Goal: Information Seeking & Learning: Learn about a topic

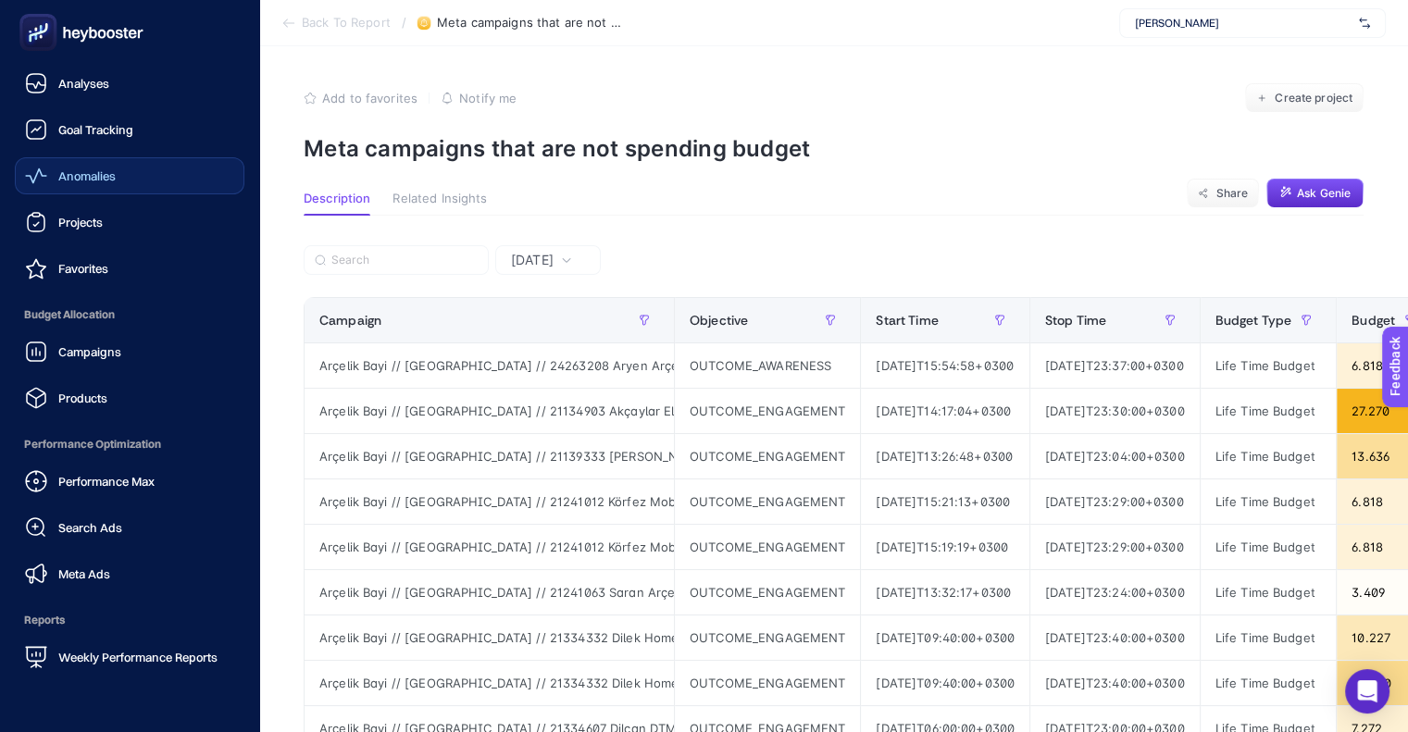
click at [96, 189] on link "Anomalies" at bounding box center [130, 175] width 230 height 37
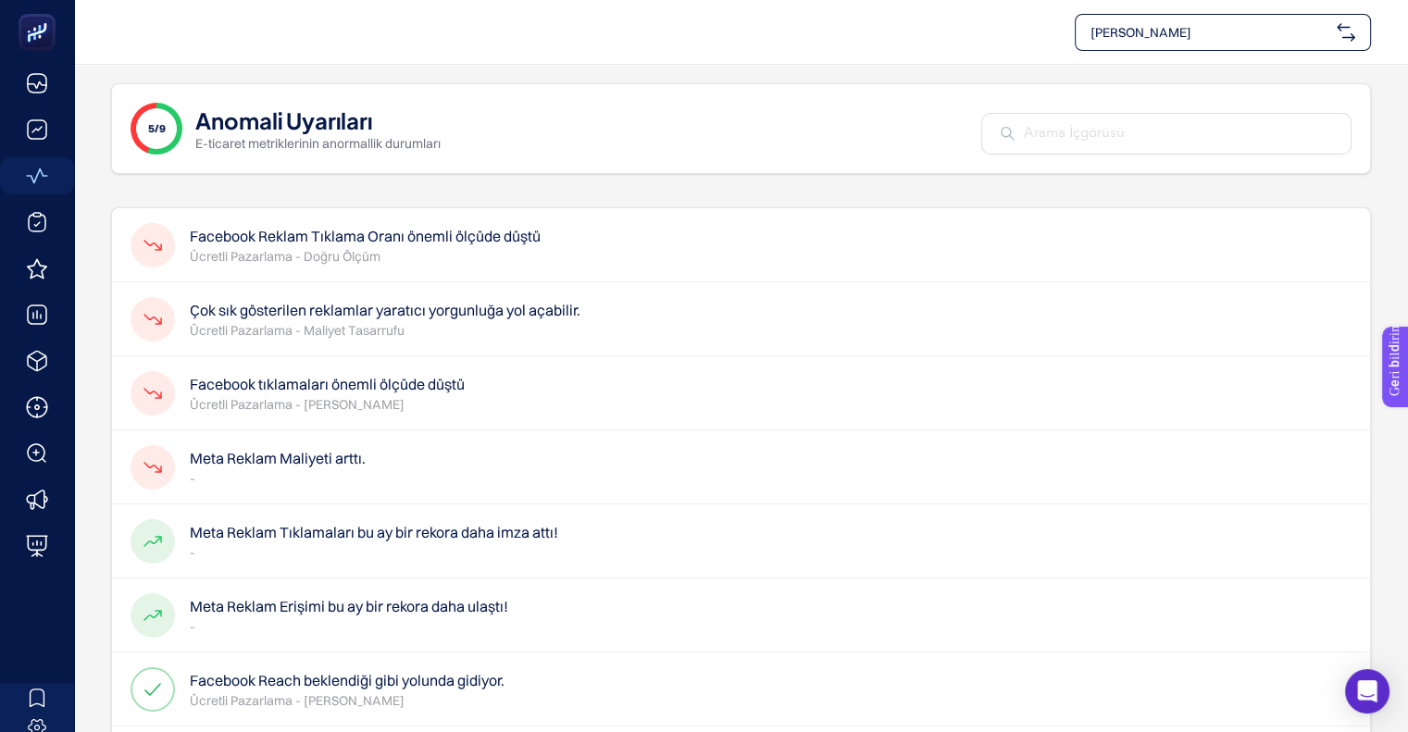
click at [889, 42] on div "[PERSON_NAME]" at bounding box center [741, 32] width 1260 height 37
click at [354, 412] on p "Ücretli Pazarlama - [PERSON_NAME]" at bounding box center [327, 404] width 275 height 19
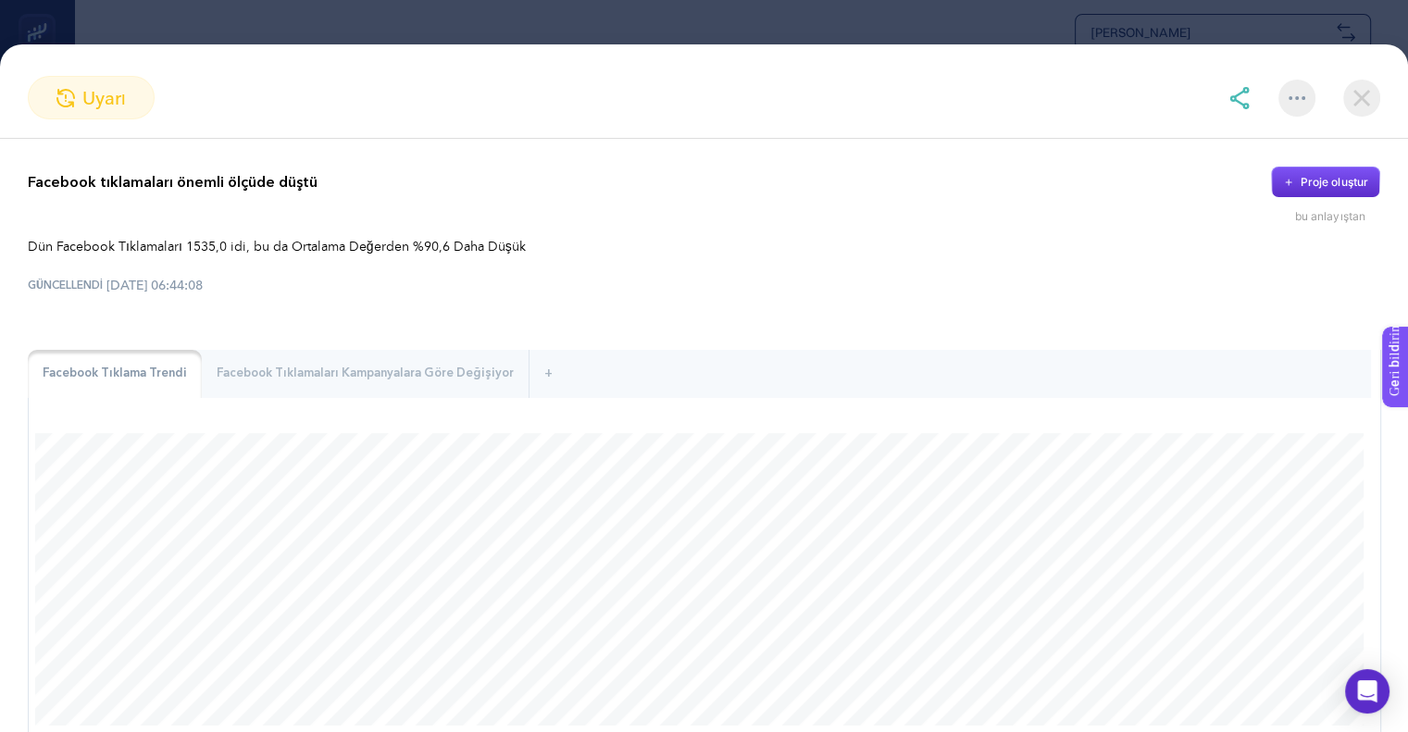
click at [354, 412] on div "Facebook Tıklama Trendi Facebook Tıklamaları Kampanyalara Göre Değişiyor + empt…" at bounding box center [704, 542] width 1352 height 384
click at [369, 369] on font "Facebook Tıklamaları Kampanyalara Göre Değişiyor" at bounding box center [365, 373] width 297 height 17
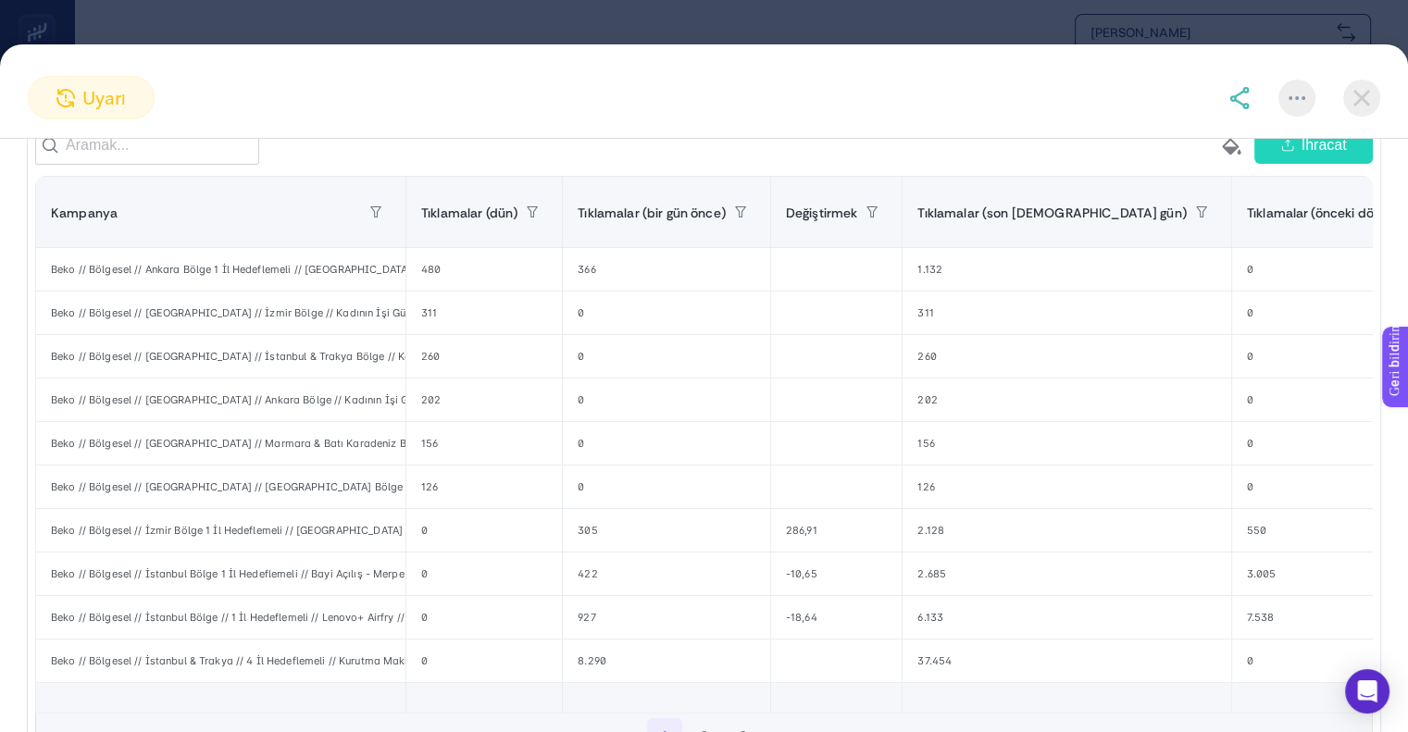
scroll to position [307, 0]
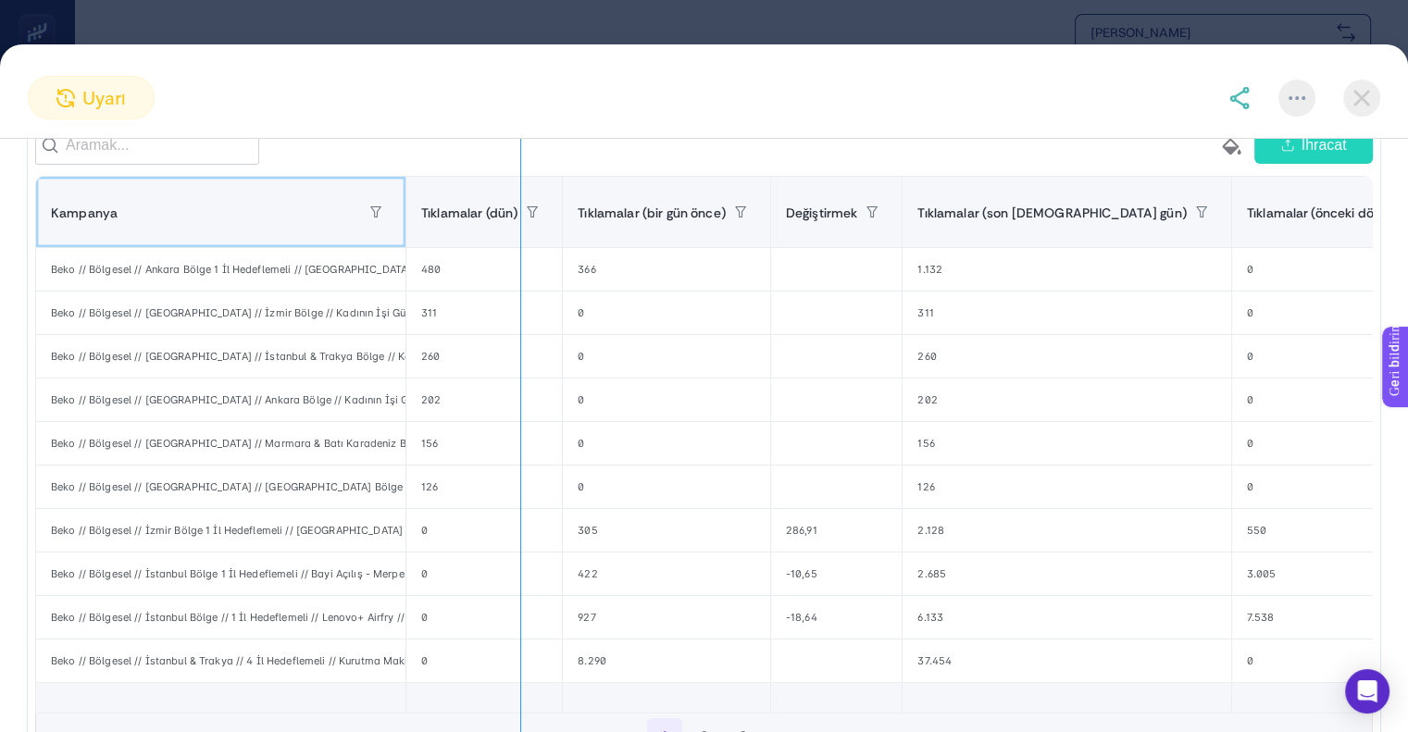
drag, startPoint x: 403, startPoint y: 213, endPoint x: 559, endPoint y: 214, distance: 155.5
click at [559, 214] on div "boş paint-bucket-solid İhracat Kampanya Tıklamalar (dün) Tıklamalar (bir gün ön…" at bounding box center [703, 442] width 1337 height 633
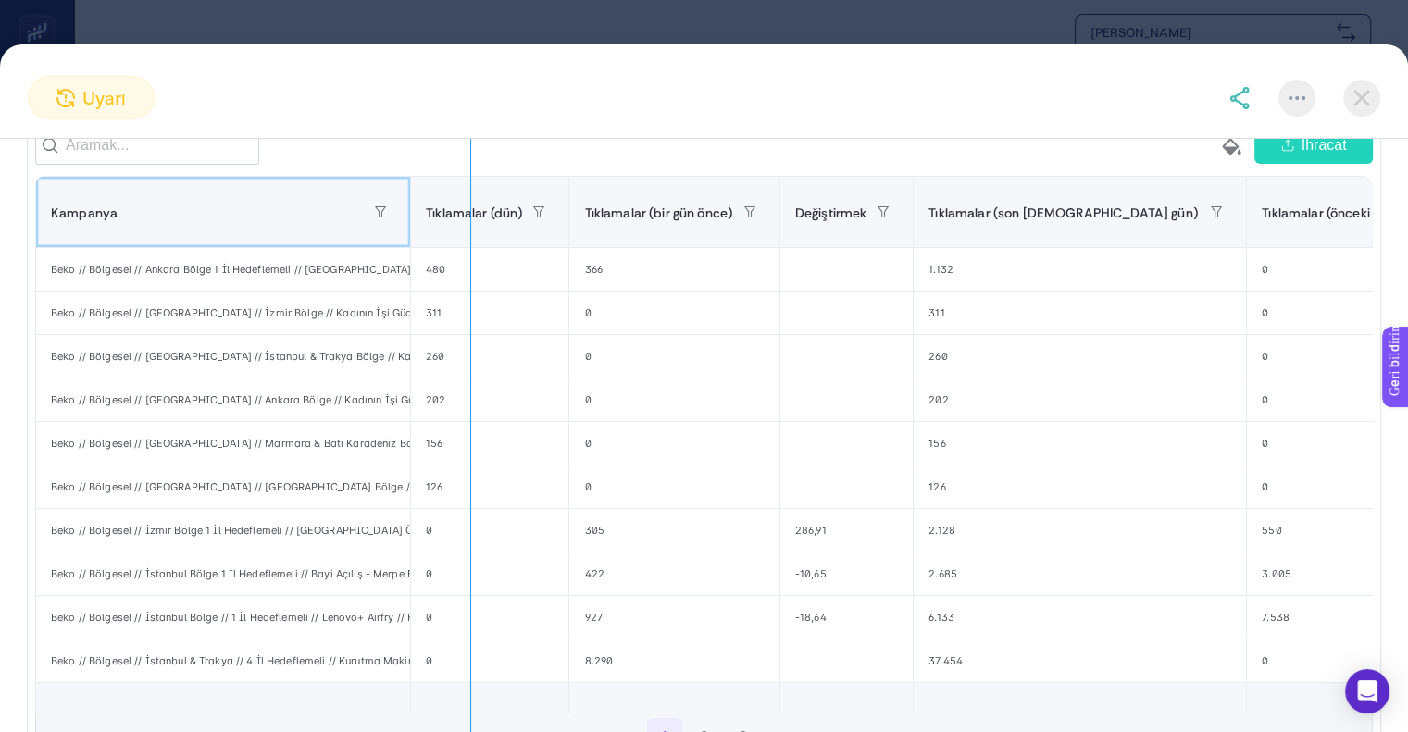
drag, startPoint x: 441, startPoint y: 217, endPoint x: 652, endPoint y: 201, distance: 210.7
click at [652, 201] on div "boş paint-bucket-solid İhracat Kampanya Tıklamalar (dün) Tıklamalar (bir gün ön…" at bounding box center [703, 442] width 1337 height 633
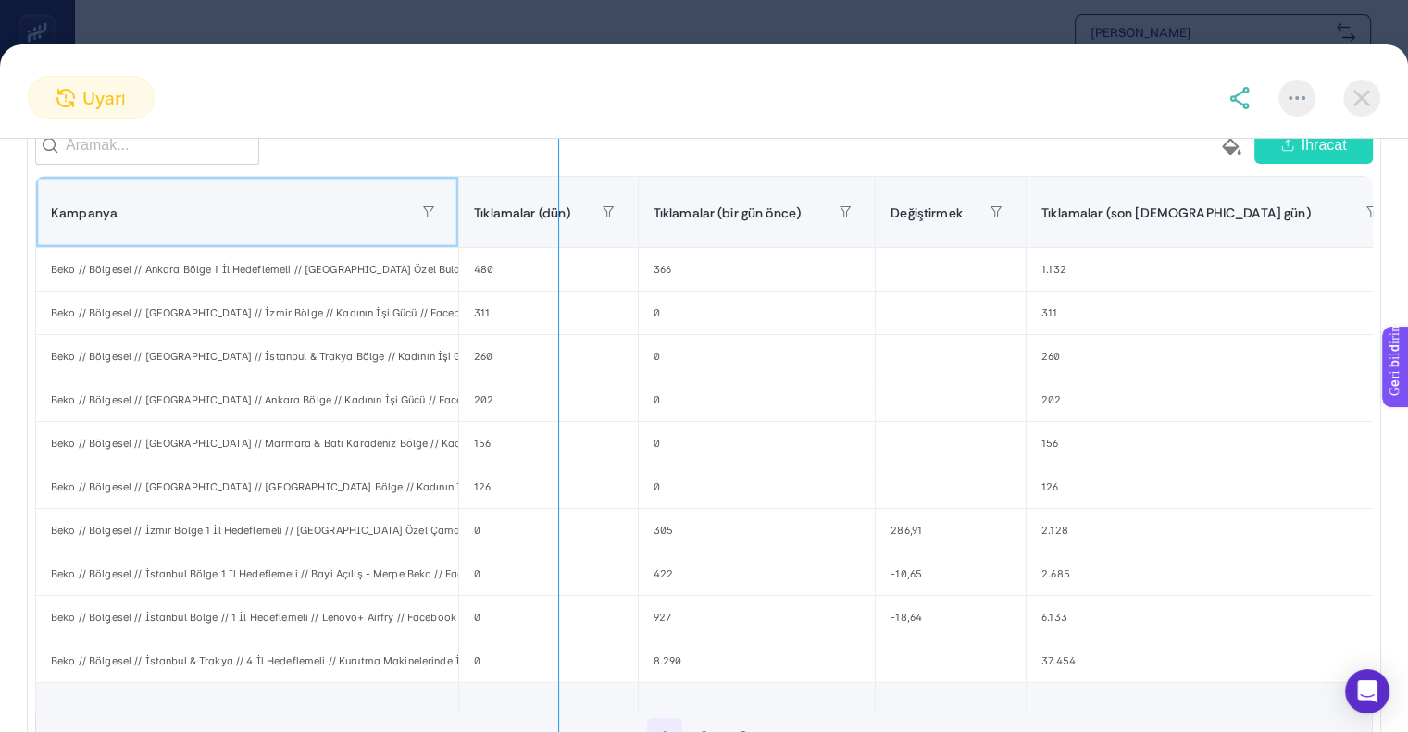
drag, startPoint x: 492, startPoint y: 220, endPoint x: 701, endPoint y: 222, distance: 208.2
click at [701, 222] on div "boş paint-bucket-solid İhracat Kampanya Tıklamalar (dün) Tıklamalar (bir gün ön…" at bounding box center [703, 442] width 1337 height 633
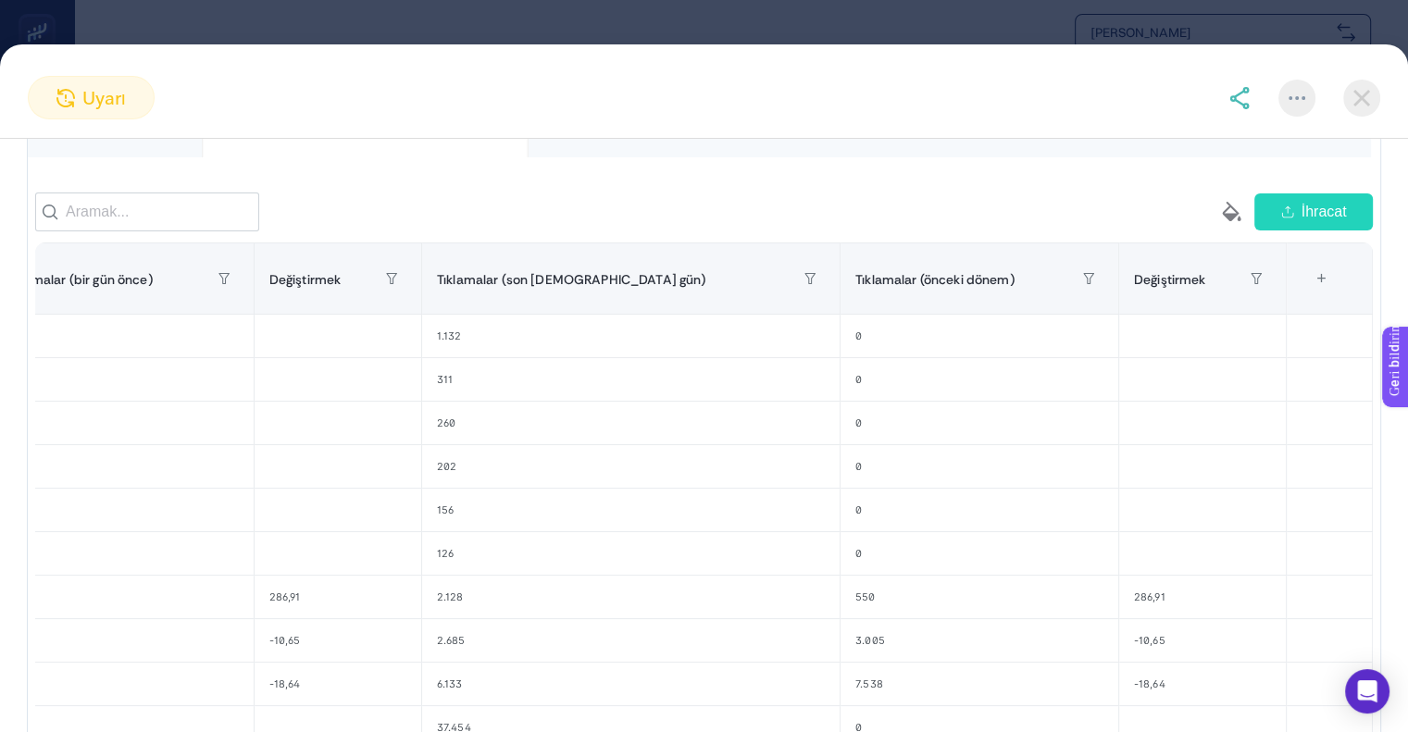
scroll to position [0, 718]
click at [58, 122] on div "uyarı" at bounding box center [704, 107] width 1408 height 63
click at [62, 119] on div "uyarı" at bounding box center [704, 107] width 1408 height 63
click at [84, 93] on font "uyarı" at bounding box center [104, 98] width 44 height 22
click at [1351, 106] on img at bounding box center [1361, 98] width 37 height 37
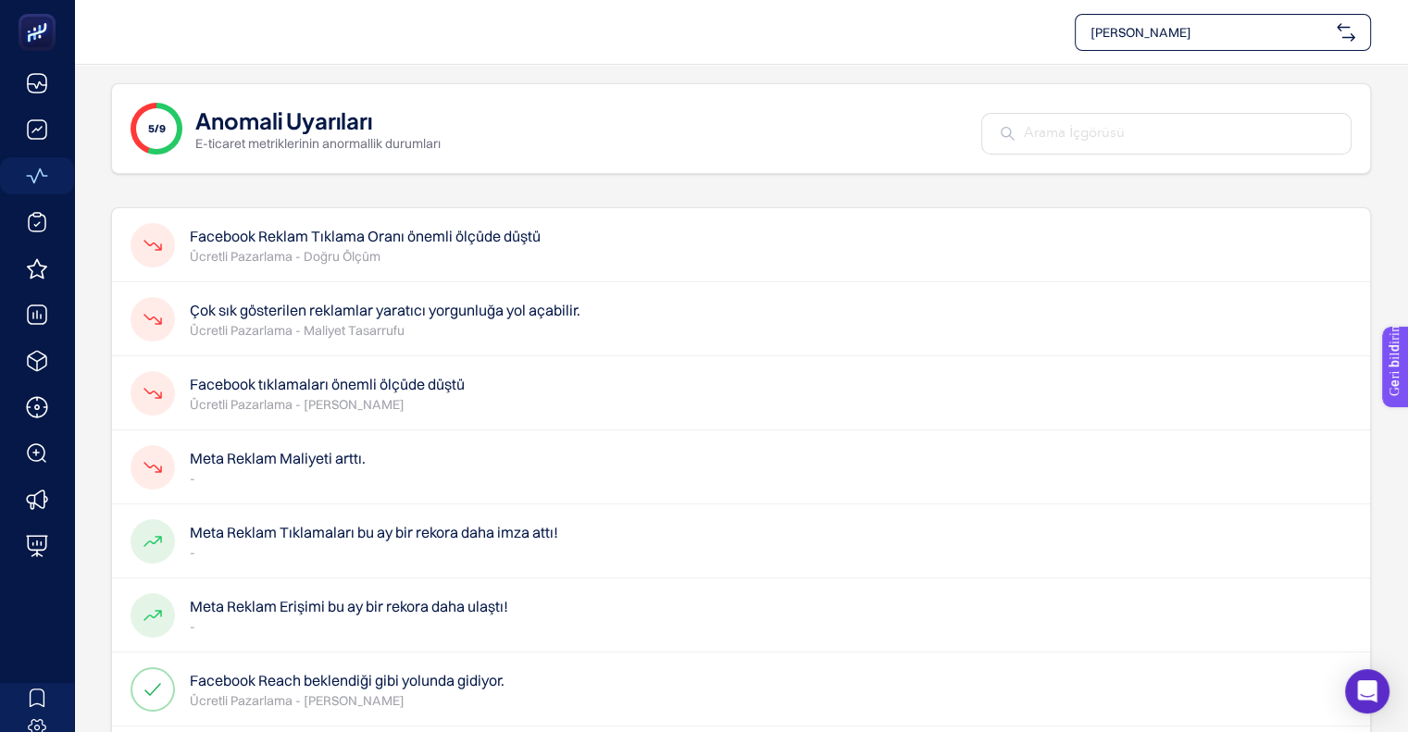
click at [317, 480] on p "-" at bounding box center [278, 478] width 176 height 19
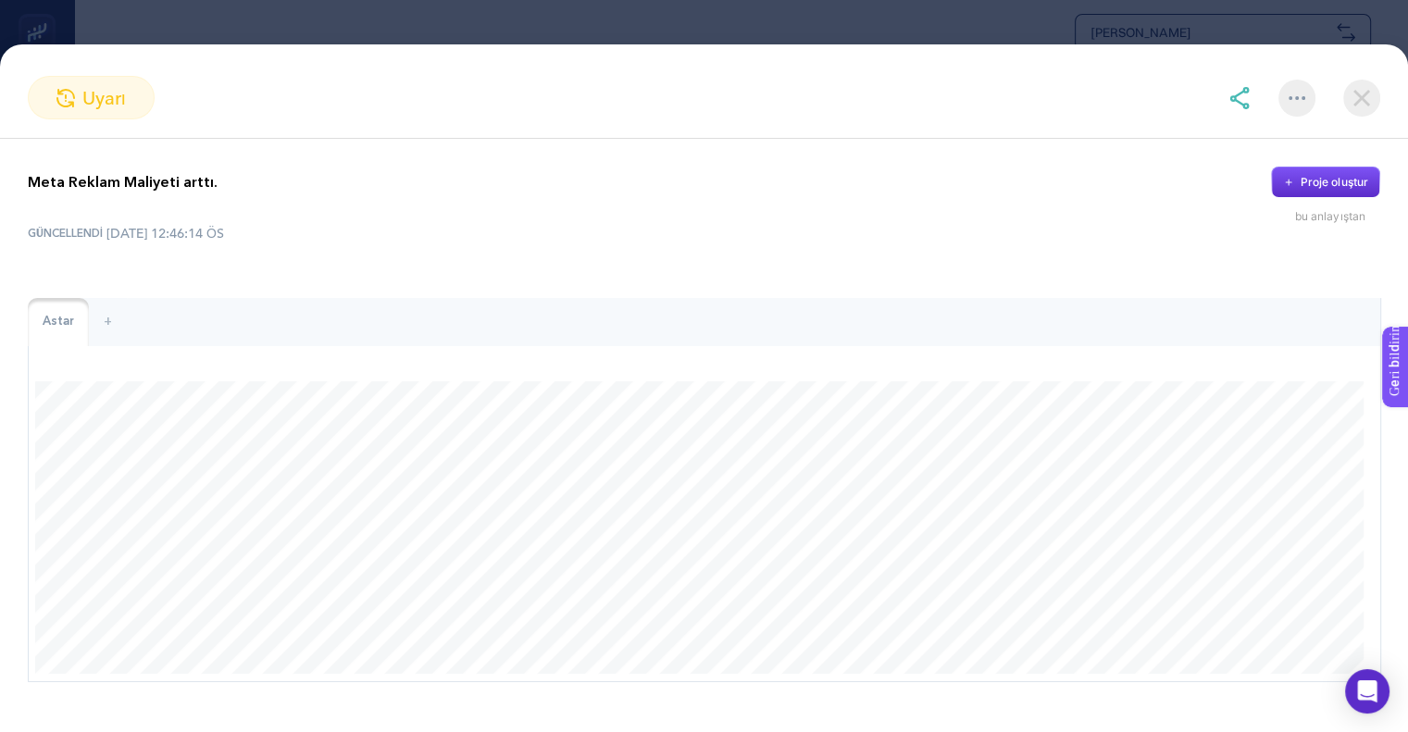
click at [1356, 97] on img at bounding box center [1361, 98] width 37 height 37
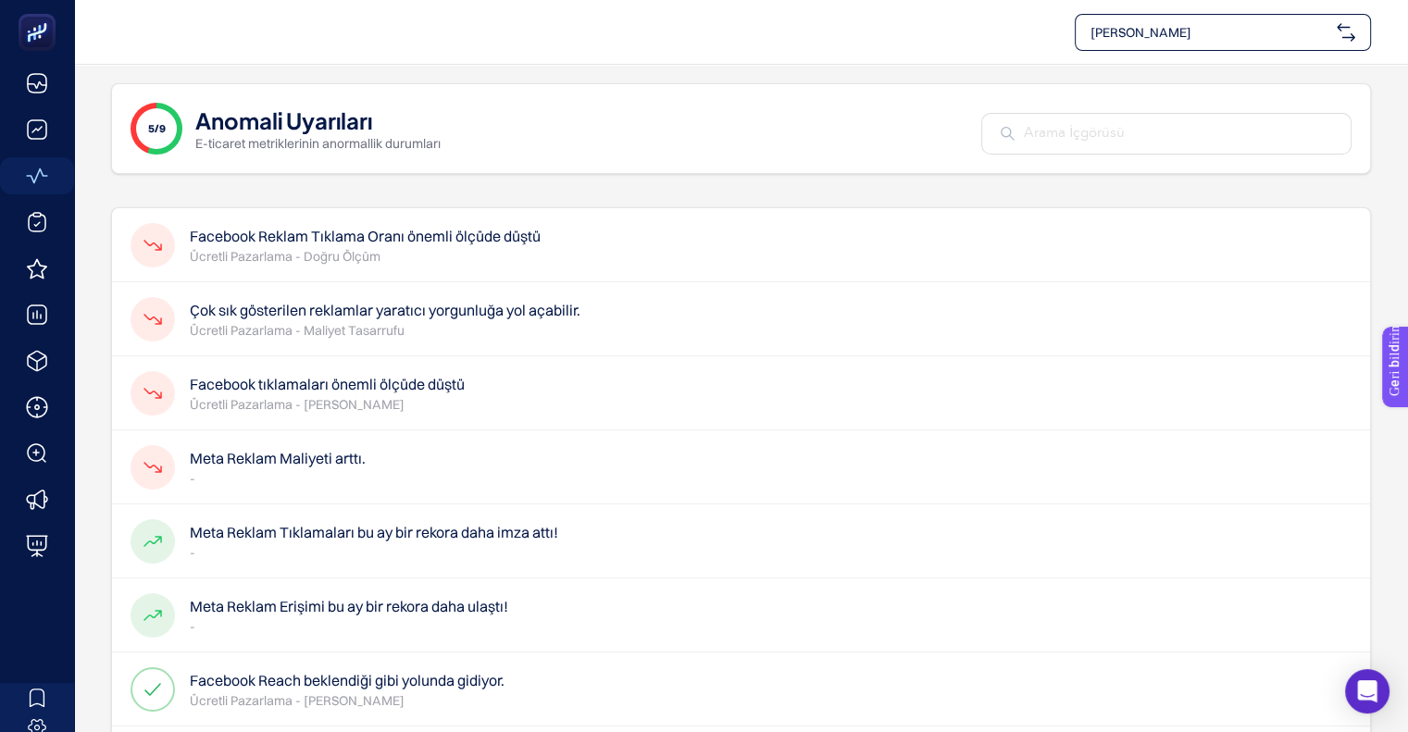
click at [273, 343] on div "Çok sık gösterilen reklamlar yaratıcı yorgunluğa yol açabilir. Ücretli Pazarlam…" at bounding box center [741, 319] width 1258 height 74
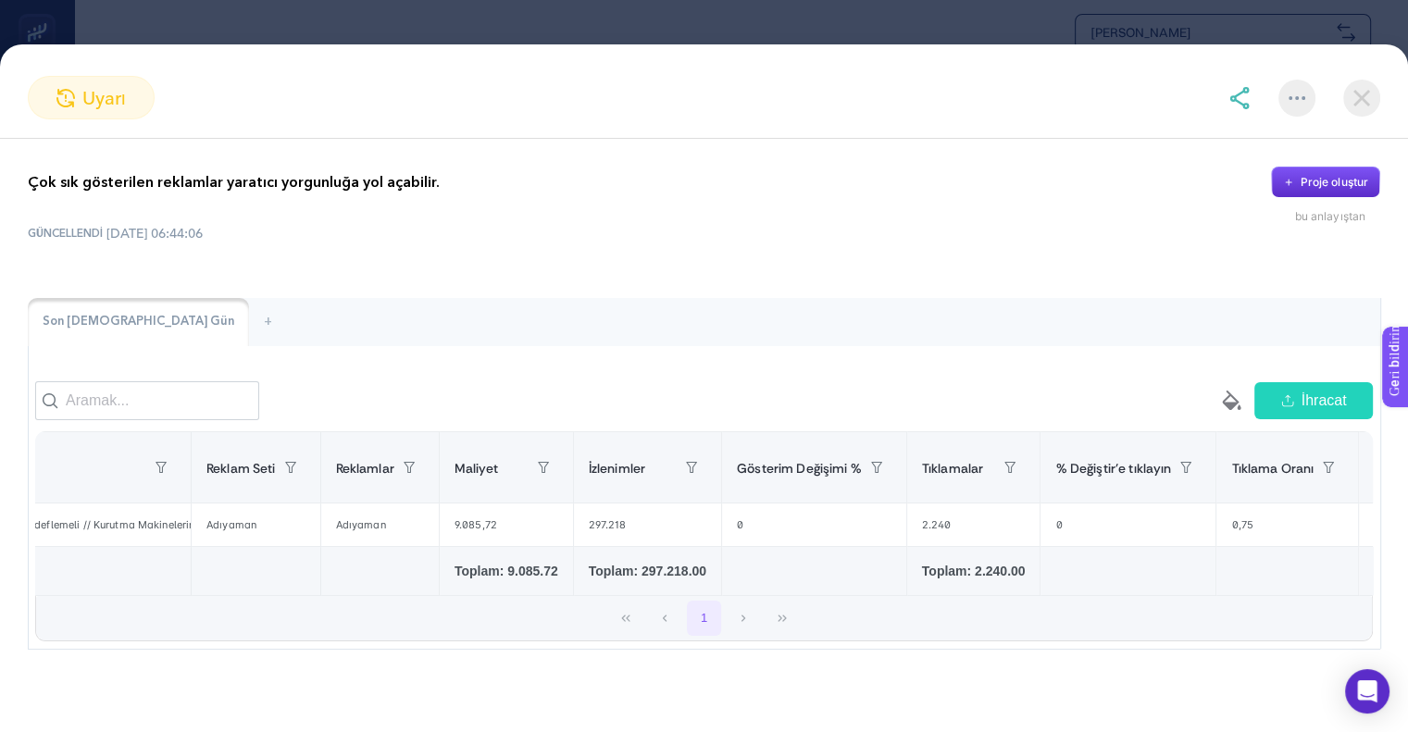
scroll to position [0, 213]
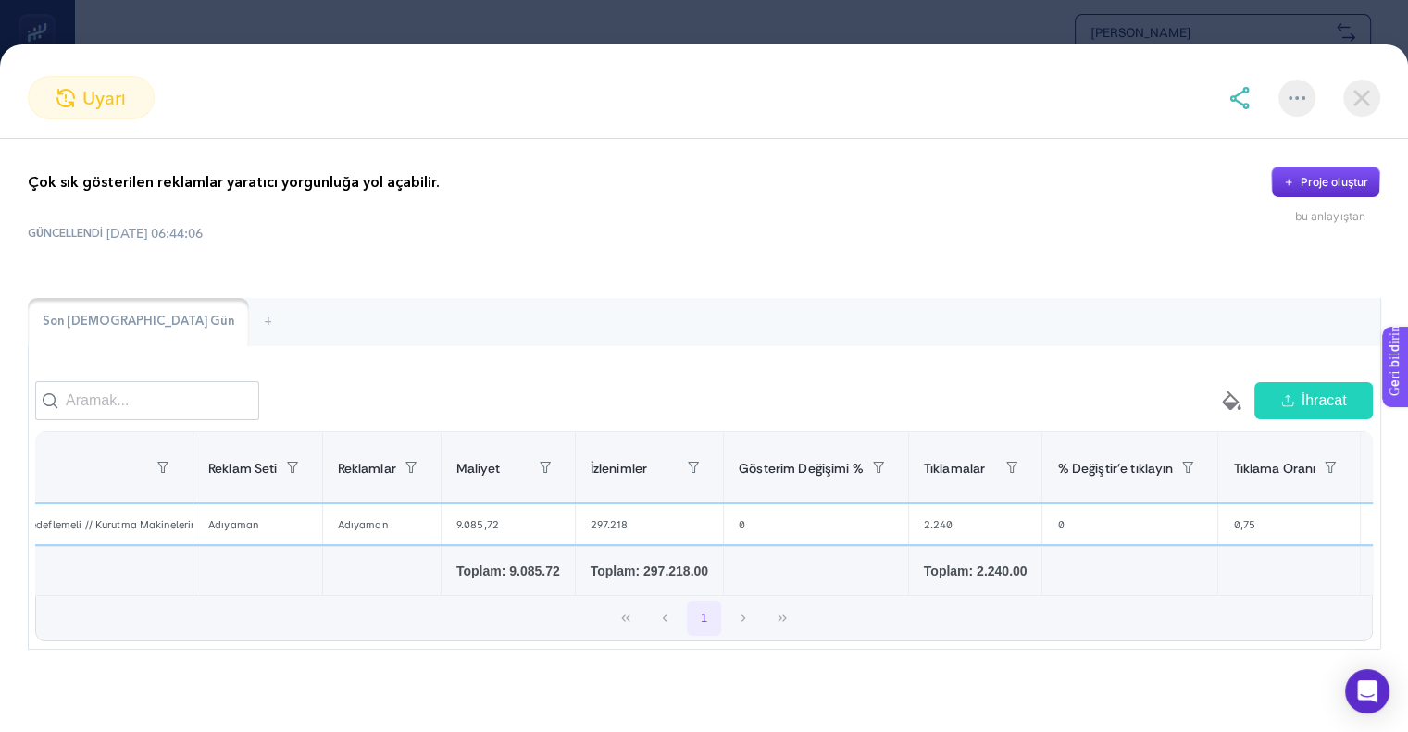
click at [608, 531] on font "297.218" at bounding box center [609, 524] width 38 height 13
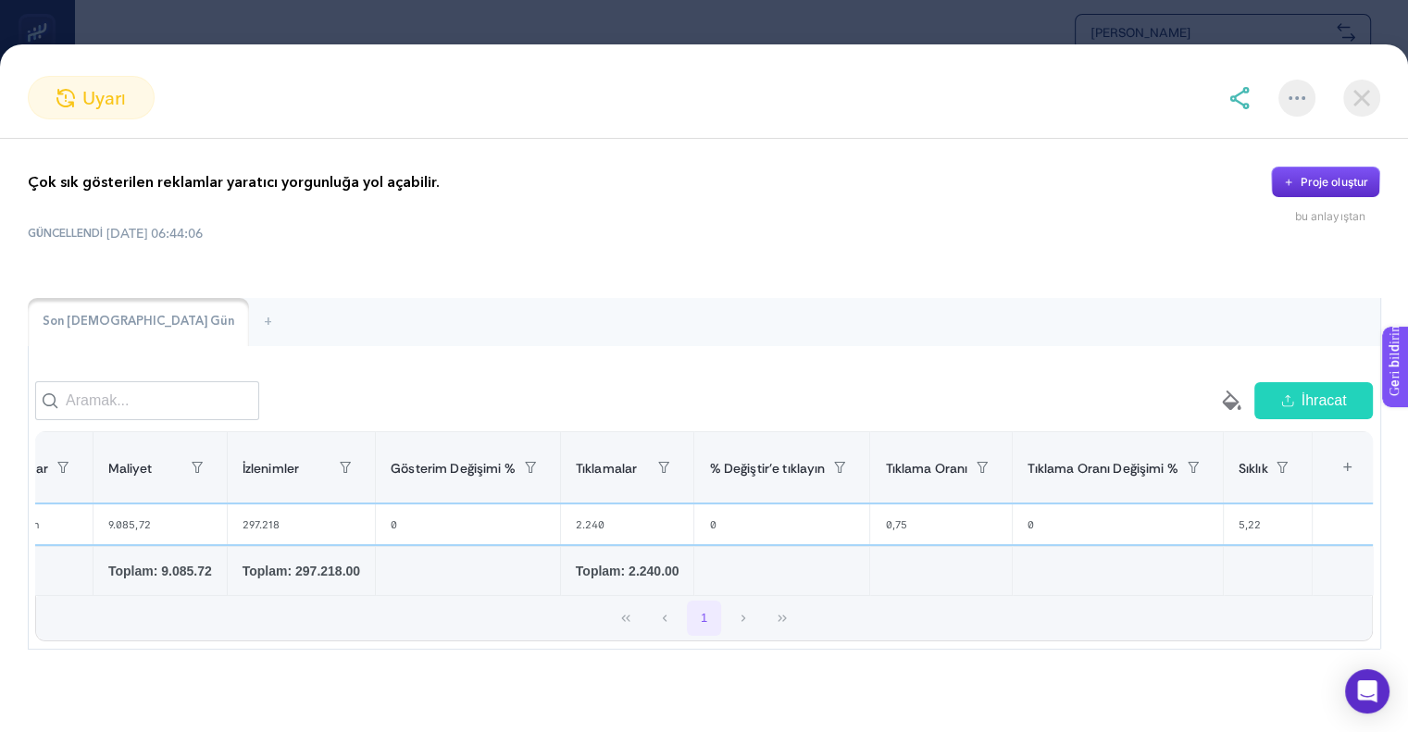
scroll to position [0, 0]
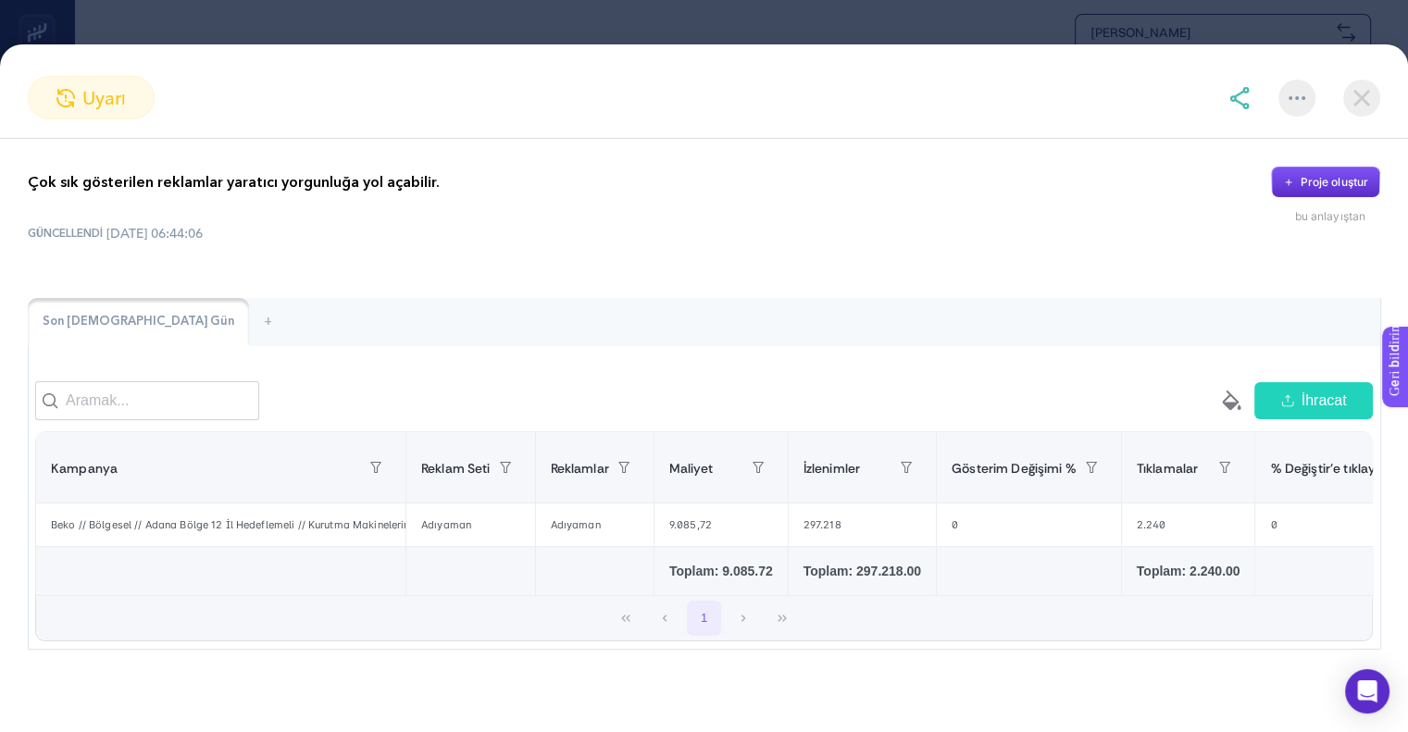
click at [1348, 106] on img at bounding box center [1361, 98] width 37 height 37
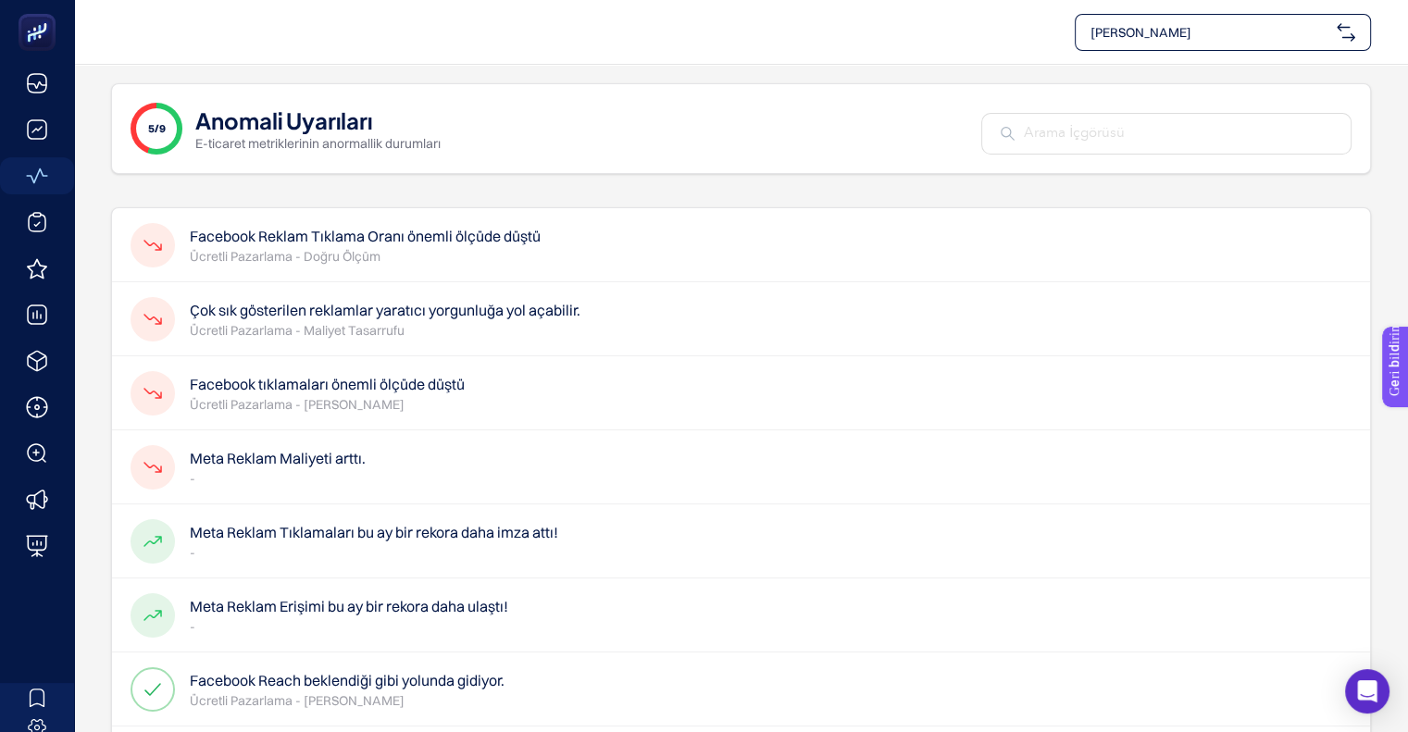
click at [326, 251] on font "Ücretli Pazarlama - Doğru Ölçüm" at bounding box center [285, 256] width 191 height 17
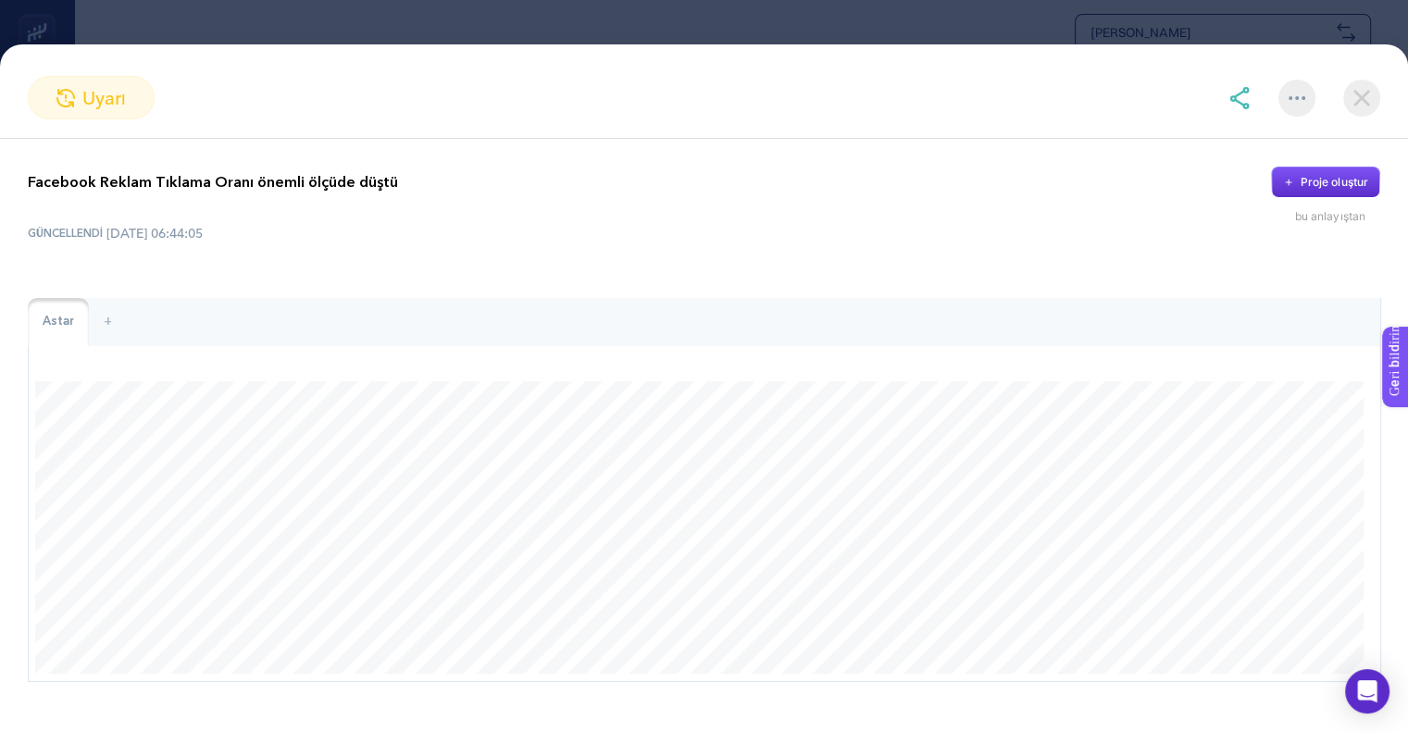
scroll to position [49, 0]
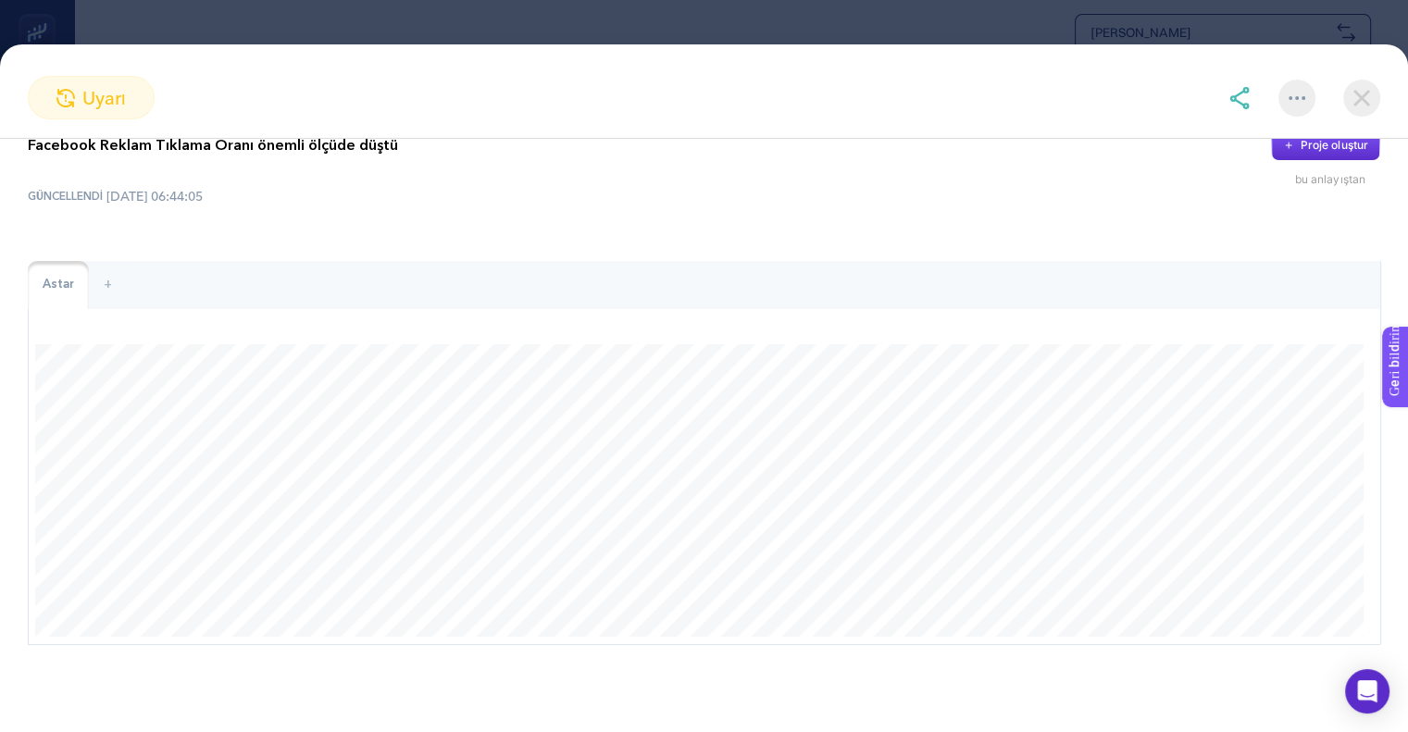
click at [1357, 99] on img at bounding box center [1361, 98] width 37 height 37
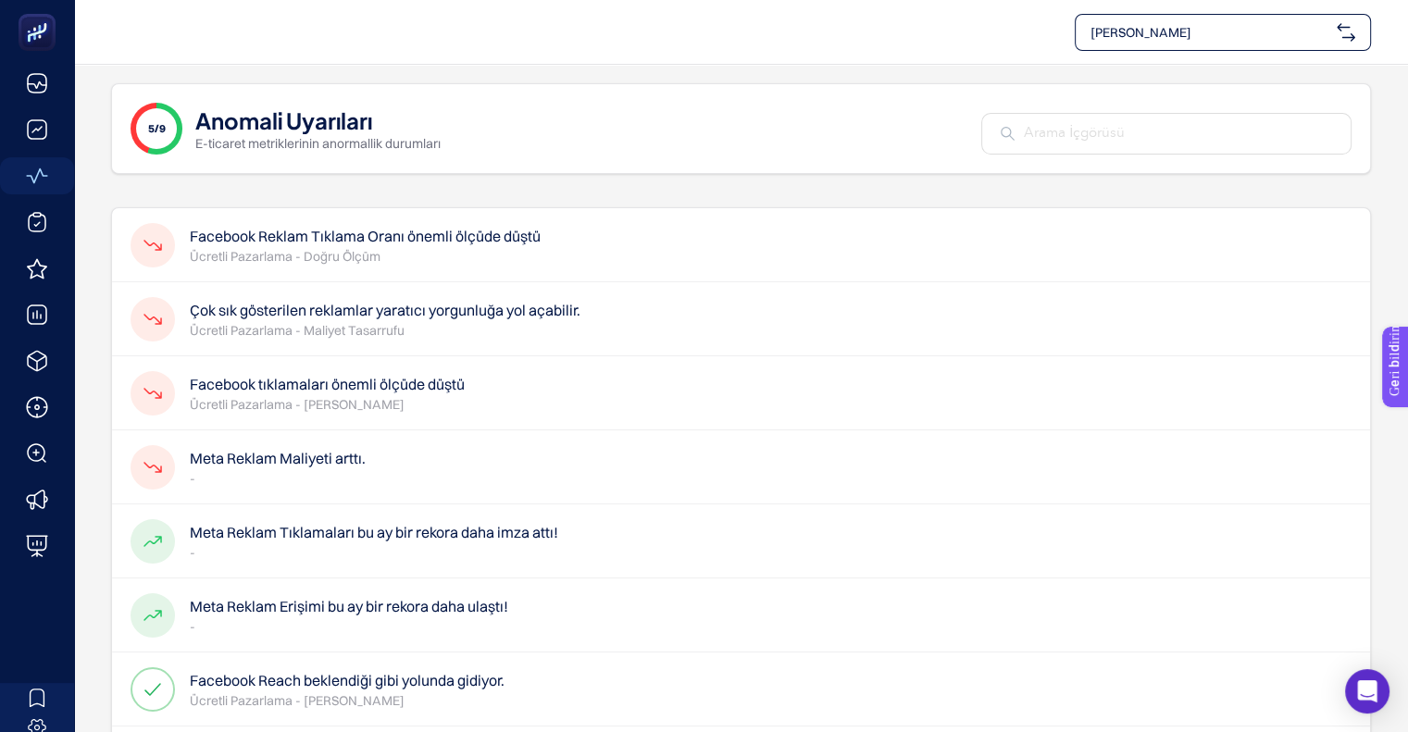
click at [267, 402] on font "Ücretli Pazarlama - [PERSON_NAME]" at bounding box center [297, 404] width 215 height 17
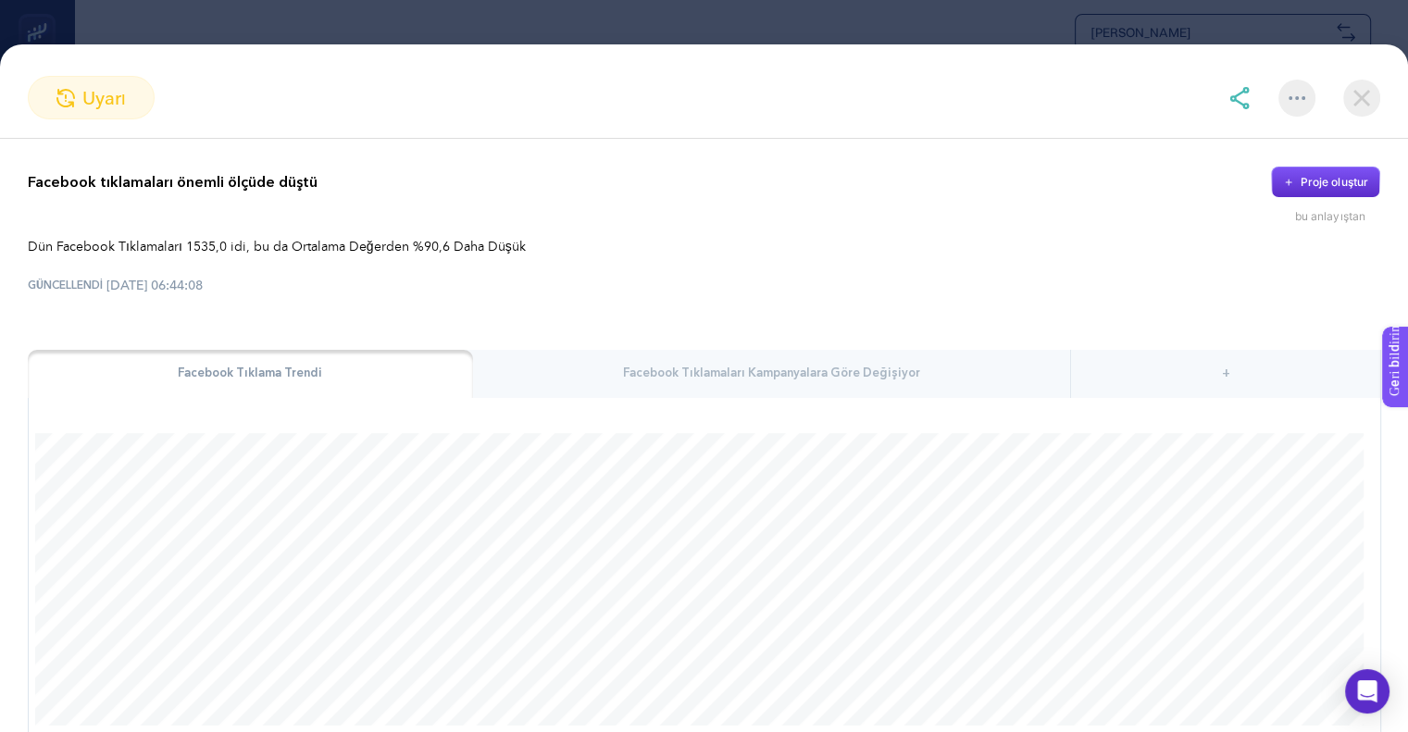
click at [637, 361] on div "Facebook Tıklamaları Kampanyalara Göre Değişiyor" at bounding box center [772, 374] width 598 height 48
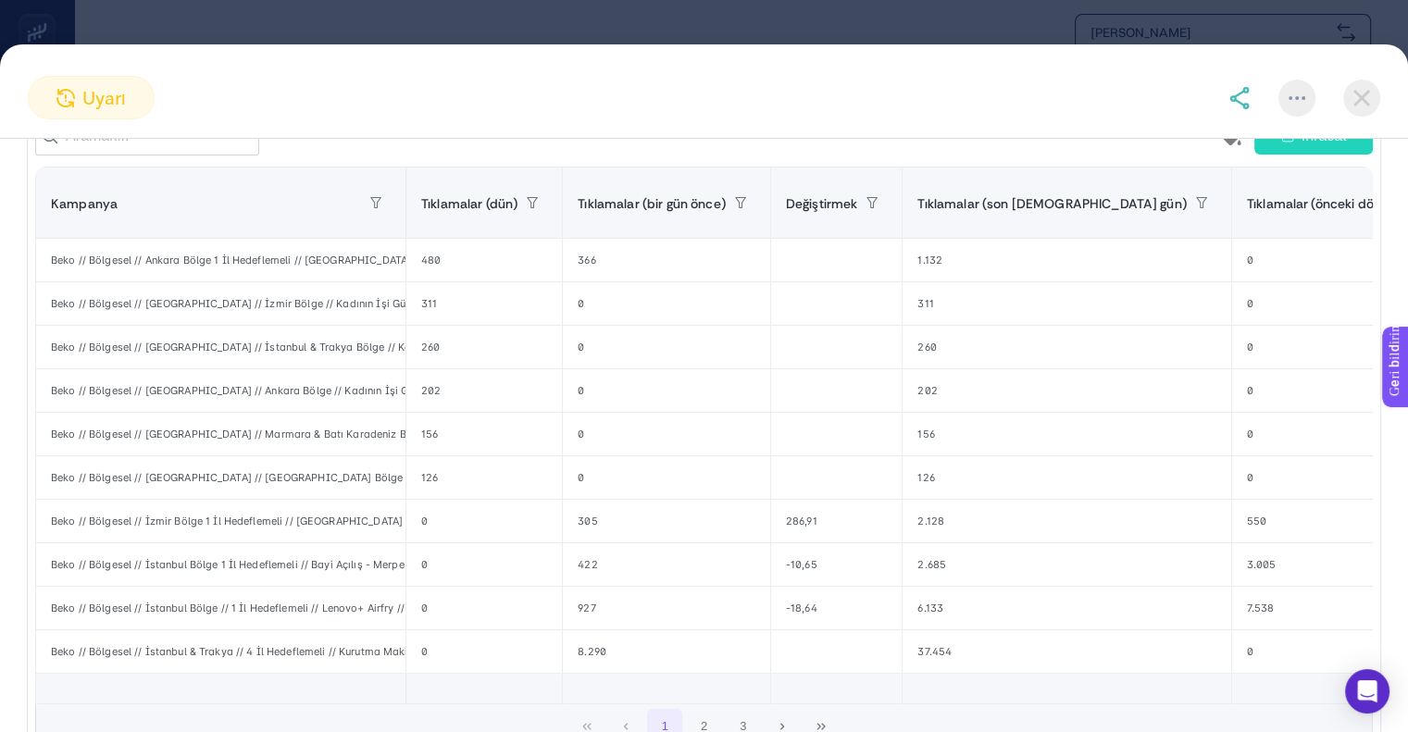
scroll to position [317, 0]
click at [311, 488] on div "Beko // Bölgesel // [GEOGRAPHIC_DATA] // [GEOGRAPHIC_DATA] Bölge // Kadının İşi…" at bounding box center [220, 477] width 369 height 43
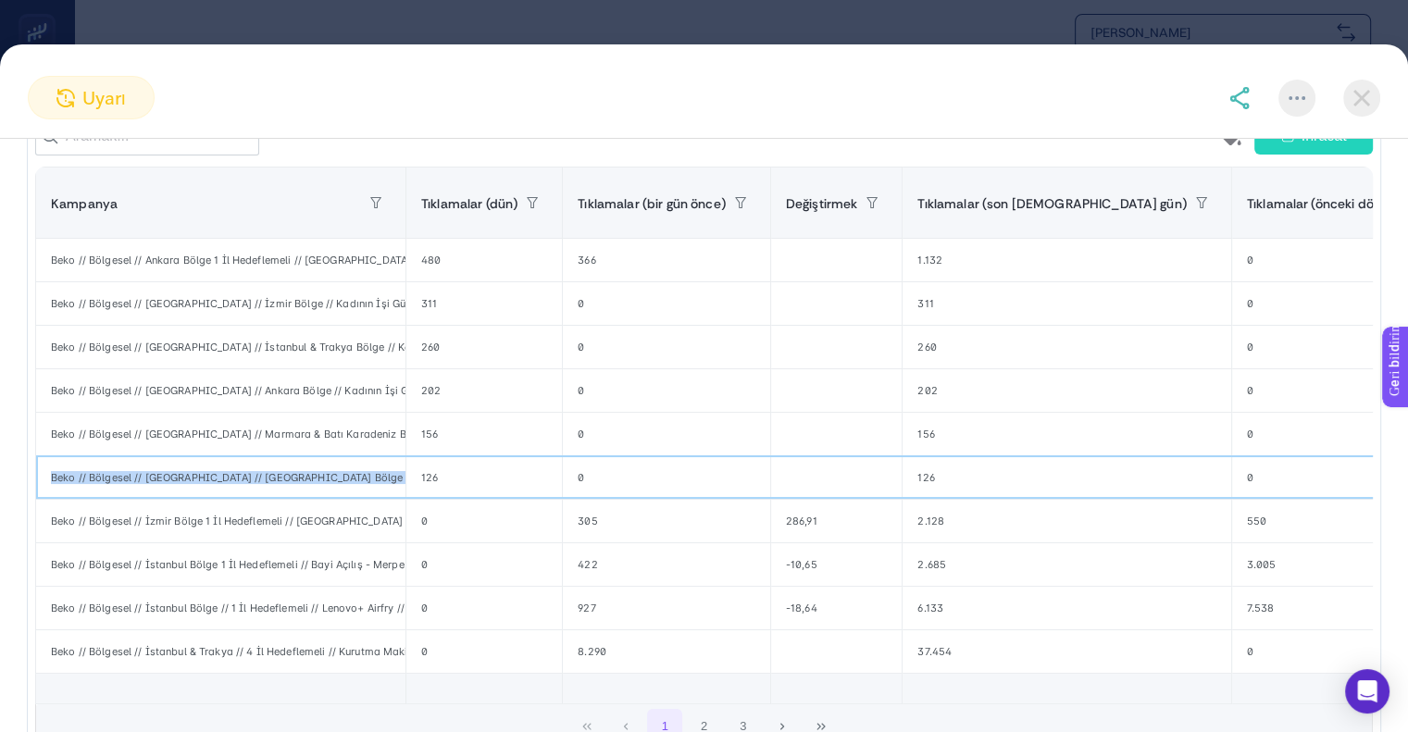
click at [311, 488] on div "Beko // Bölgesel // [GEOGRAPHIC_DATA] // [GEOGRAPHIC_DATA] Bölge // Kadının İşi…" at bounding box center [220, 477] width 369 height 43
click at [509, 489] on div "126" at bounding box center [483, 477] width 155 height 43
click at [588, 489] on div "0" at bounding box center [666, 477] width 207 height 43
